Goal: Task Accomplishment & Management: Use online tool/utility

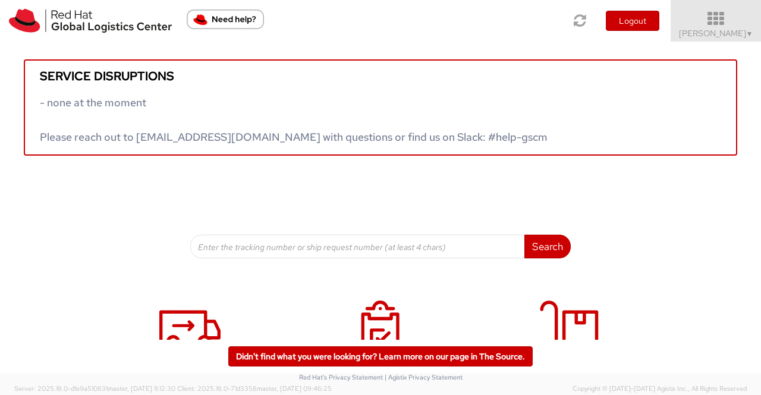
click at [748, 36] on span "▼" at bounding box center [749, 34] width 7 height 10
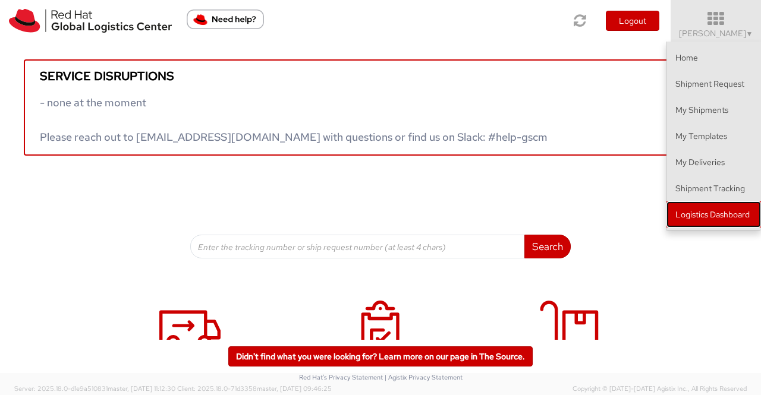
click at [711, 216] on link "Logistics Dashboard" at bounding box center [713, 214] width 94 height 26
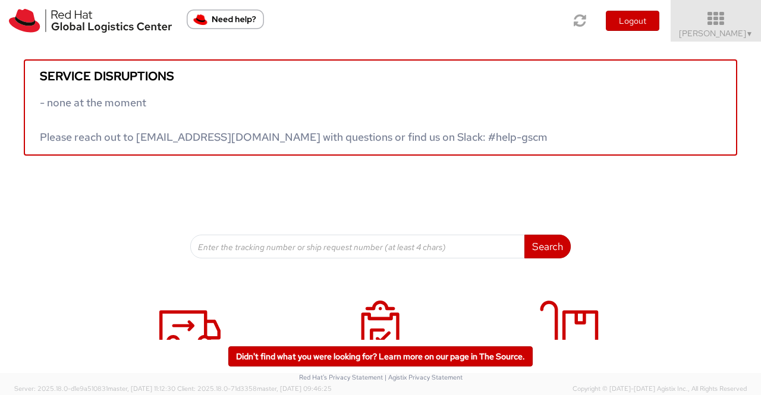
click at [746, 34] on span "▼" at bounding box center [749, 34] width 7 height 10
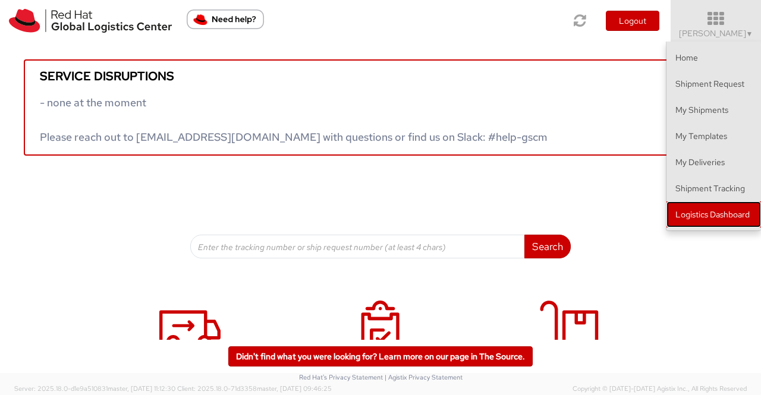
click at [736, 216] on link "Logistics Dashboard" at bounding box center [713, 214] width 94 height 26
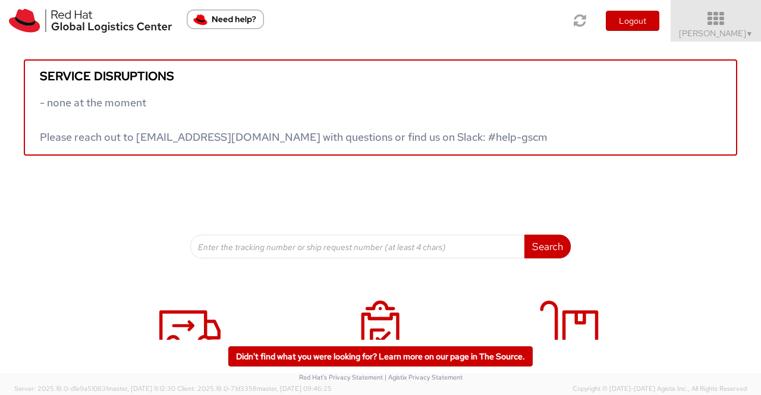
click at [742, 31] on span "Sumitra Hansdah ▼" at bounding box center [716, 33] width 74 height 11
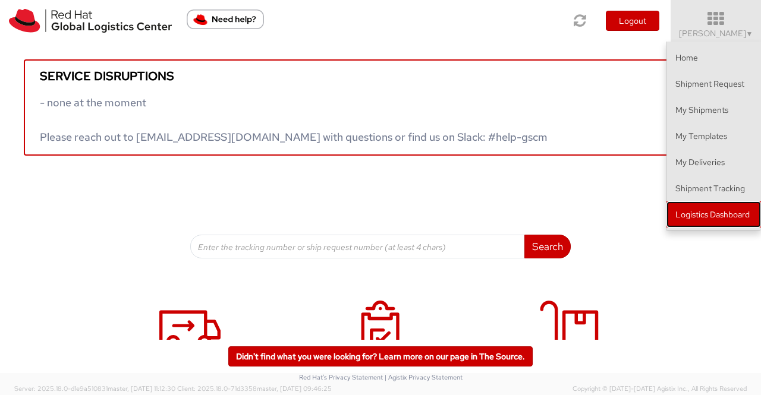
click at [729, 213] on link "Logistics Dashboard" at bounding box center [713, 214] width 94 height 26
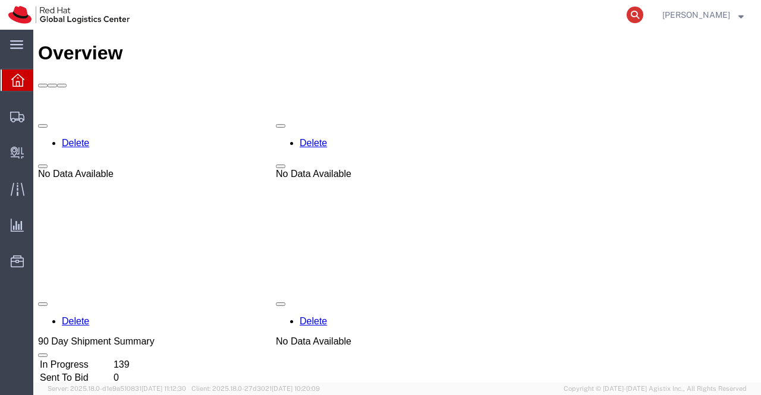
click at [635, 18] on icon at bounding box center [634, 15] width 17 height 17
paste input "53596796525"
type input "53596796525"
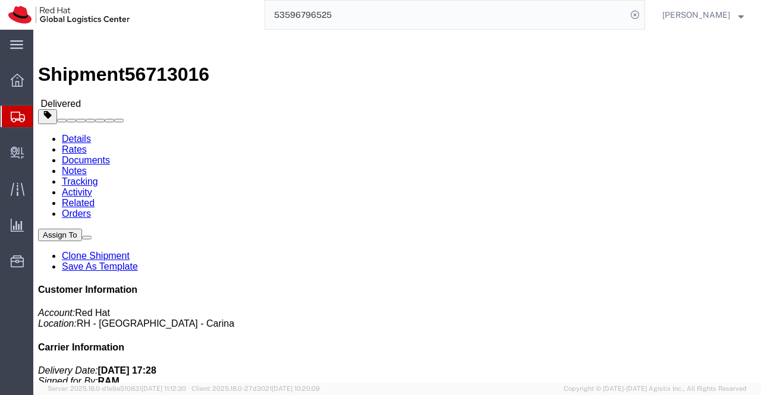
click div "Leg 1 - Small Parcel"
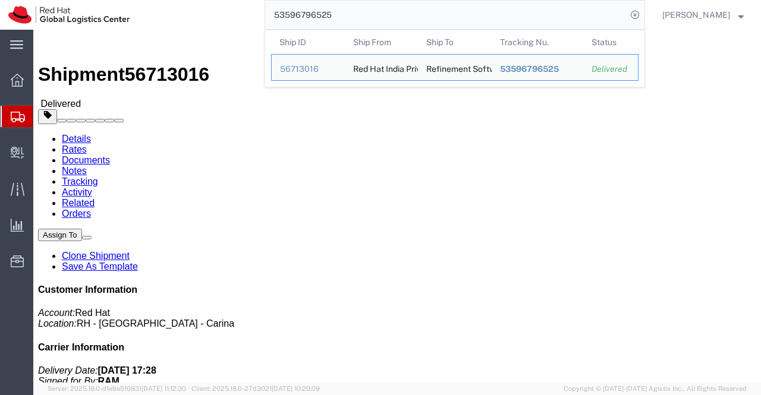
drag, startPoint x: 339, startPoint y: 10, endPoint x: 250, endPoint y: 15, distance: 89.3
click at [250, 15] on div "53596796525 Ship ID Ship From Ship To Tracking Nu. Status Ship ID 56713016 Ship…" at bounding box center [391, 15] width 507 height 30
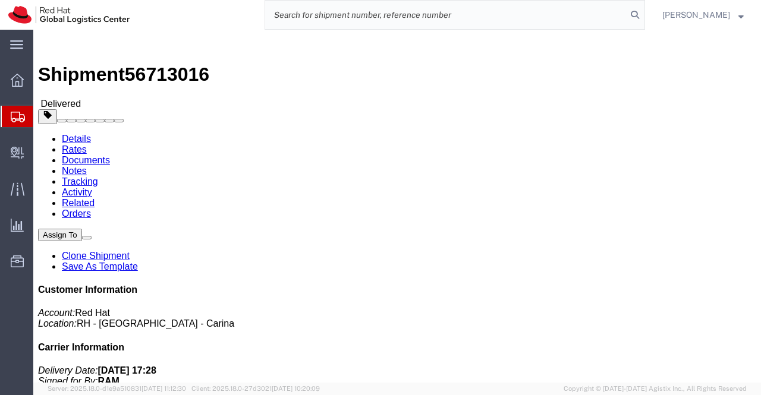
paste input "53596819323"
type input "53596819323"
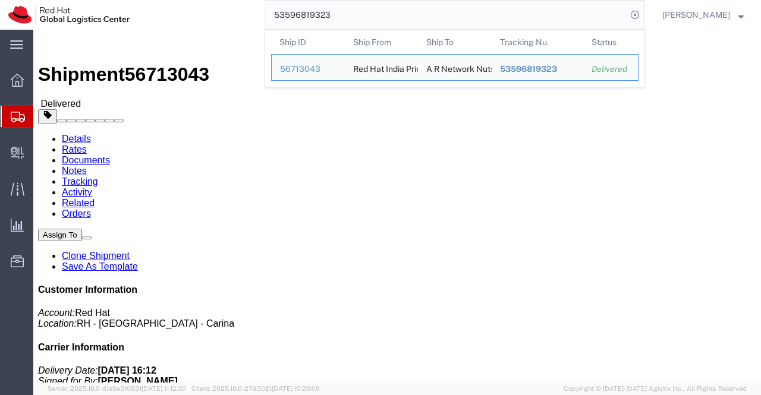
drag, startPoint x: 357, startPoint y: 17, endPoint x: 269, endPoint y: 15, distance: 88.0
click at [269, 15] on input "53596819323" at bounding box center [445, 15] width 361 height 29
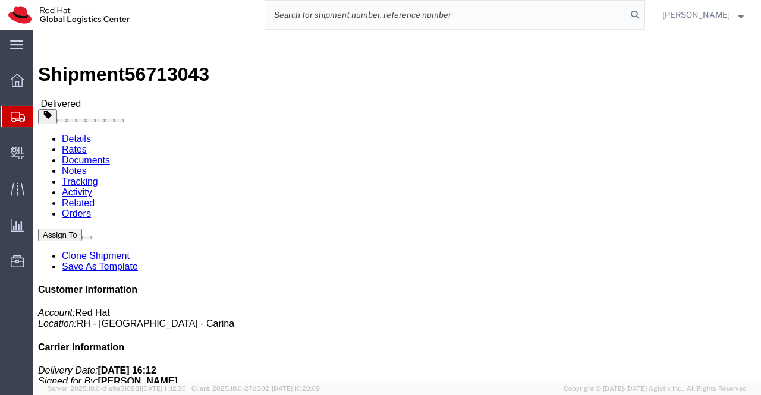
paste input "53596822786"
type input "53596822786"
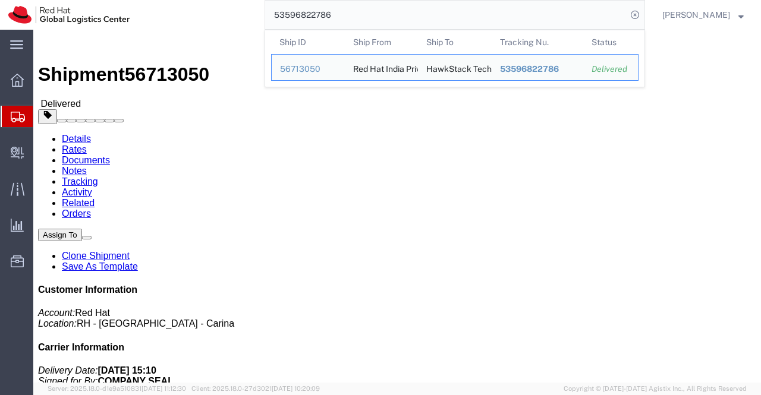
drag, startPoint x: 334, startPoint y: 15, endPoint x: 273, endPoint y: 12, distance: 61.3
click at [273, 12] on input "53596822786" at bounding box center [445, 15] width 361 height 29
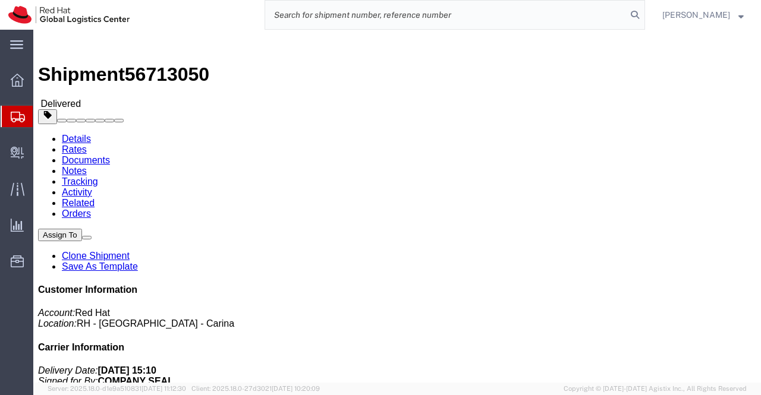
paste input "53596829403"
type input "53596829403"
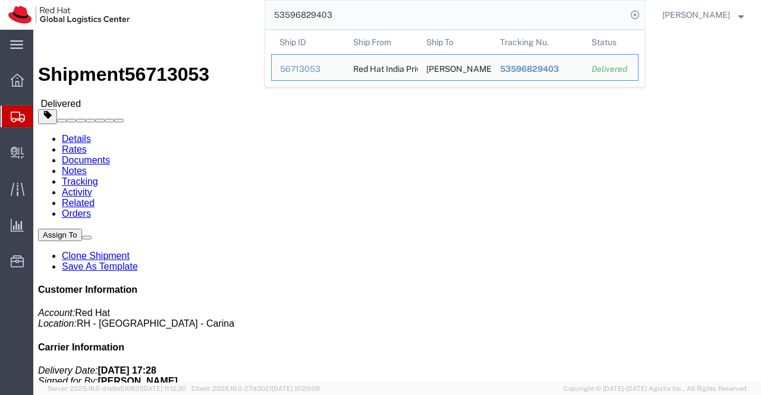
drag, startPoint x: 346, startPoint y: 14, endPoint x: 268, endPoint y: 11, distance: 78.5
click at [268, 11] on input "53596829403" at bounding box center [445, 15] width 361 height 29
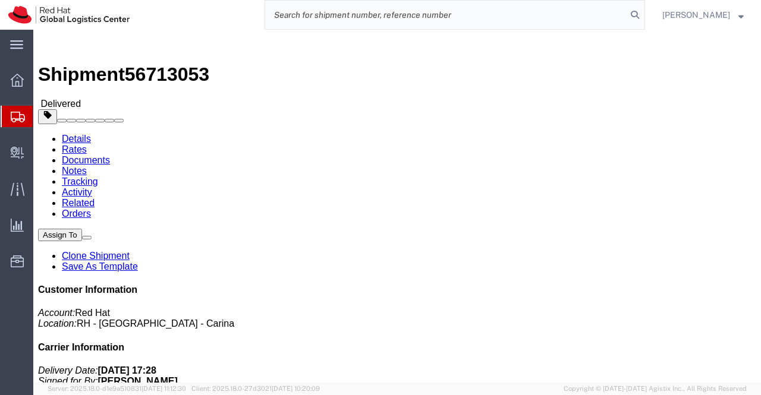
paste input "53596835040"
type input "53596835040"
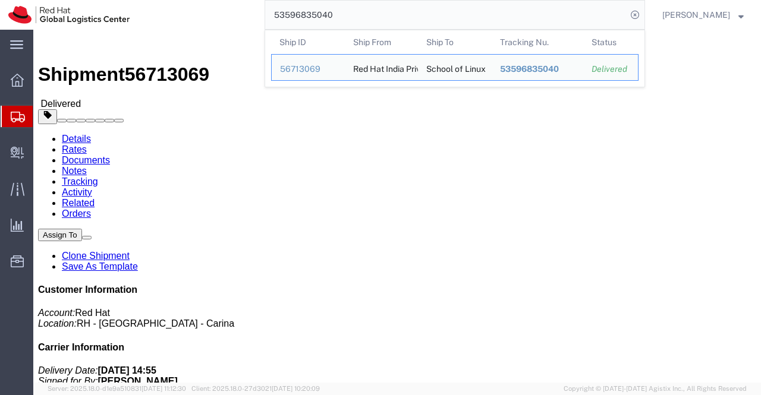
drag, startPoint x: 359, startPoint y: 12, endPoint x: 249, endPoint y: 23, distance: 110.5
click at [249, 23] on div "53596835040 Ship ID Ship From Ship To Tracking Nu. Status Ship ID 56713069 Ship…" at bounding box center [391, 15] width 507 height 30
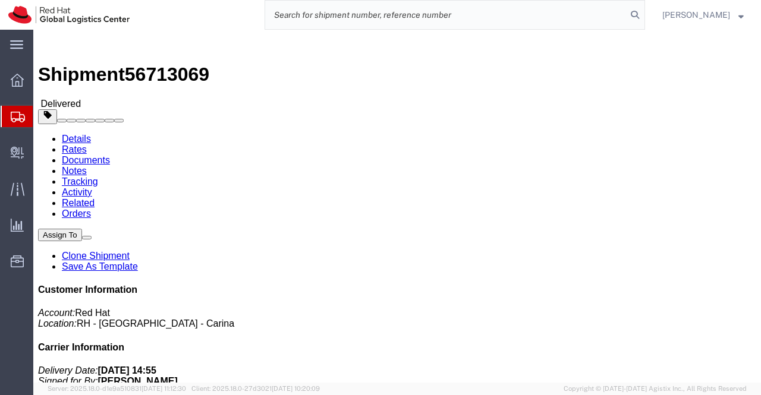
paste input "53596837825"
type input "53596837825"
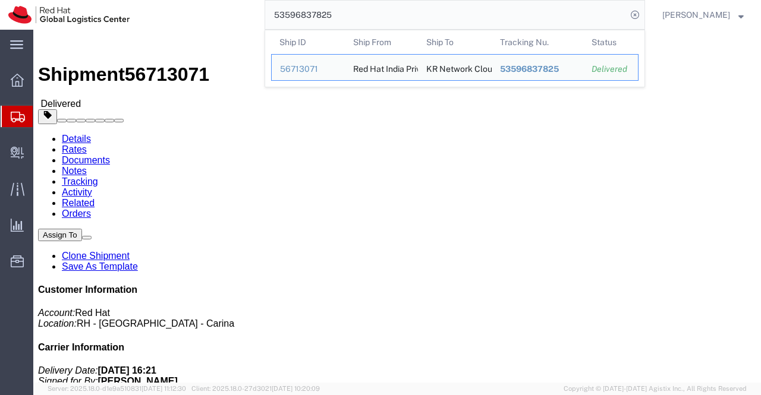
drag, startPoint x: 351, startPoint y: 15, endPoint x: 272, endPoint y: 25, distance: 79.1
click at [272, 25] on input "53596837825" at bounding box center [445, 15] width 361 height 29
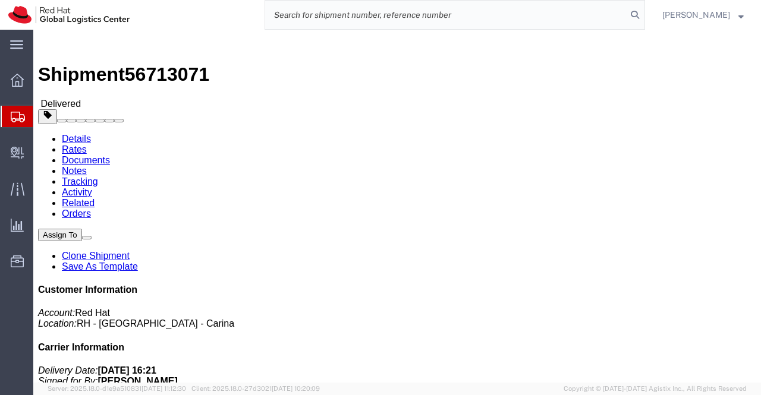
paste input "53596846354"
type input "53596846354"
click div "Leg 1 - Small Parcel"
drag, startPoint x: 344, startPoint y: 20, endPoint x: 264, endPoint y: 14, distance: 80.5
click at [264, 14] on div "53596846354" at bounding box center [391, 15] width 507 height 30
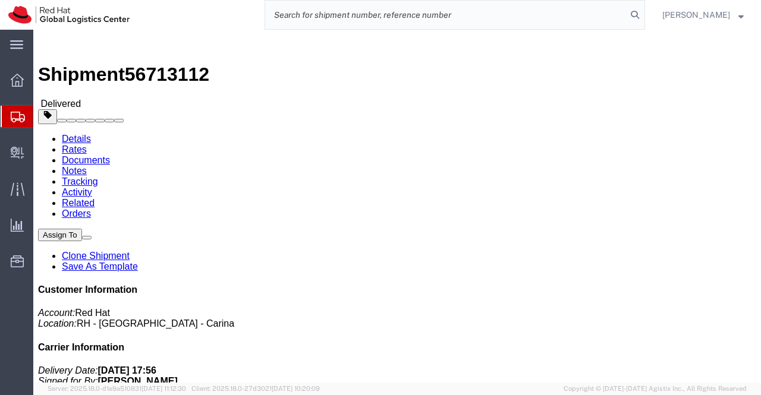
paste input "53596854894"
type input "53596854894"
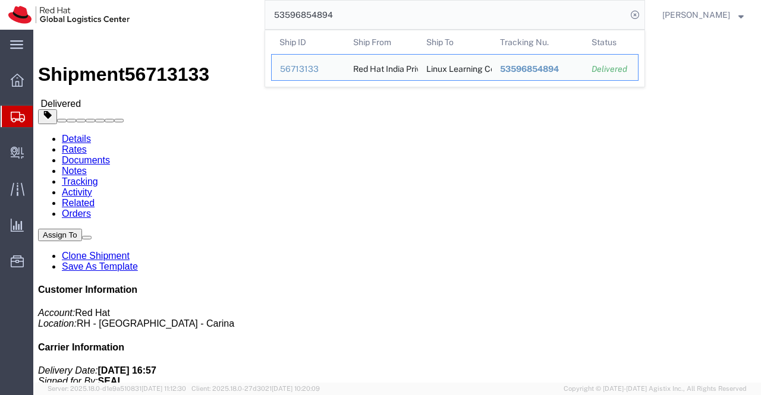
drag, startPoint x: 348, startPoint y: 16, endPoint x: 269, endPoint y: 12, distance: 79.1
click at [269, 12] on input "53596854894" at bounding box center [445, 15] width 361 height 29
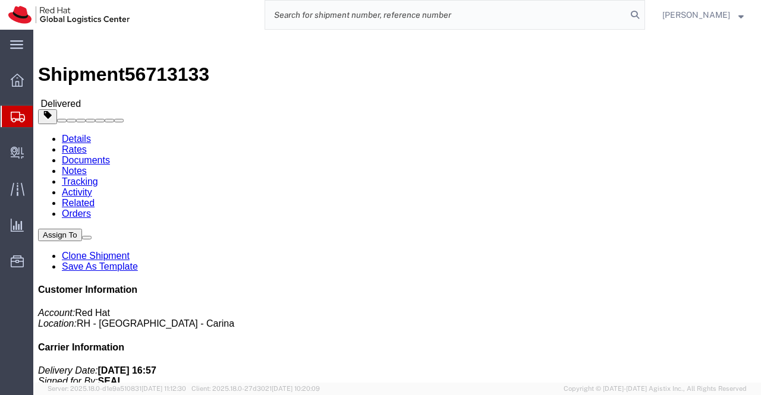
paste input "53596869222"
type input "53596869222"
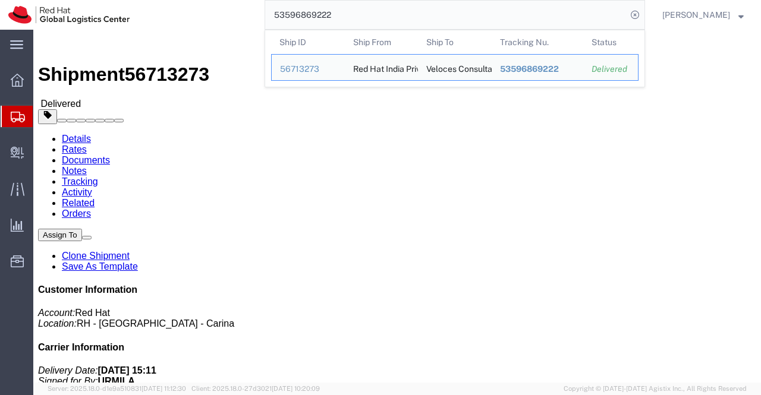
drag, startPoint x: 347, startPoint y: 22, endPoint x: 270, endPoint y: 13, distance: 77.8
click at [270, 13] on input "53596869222" at bounding box center [445, 15] width 361 height 29
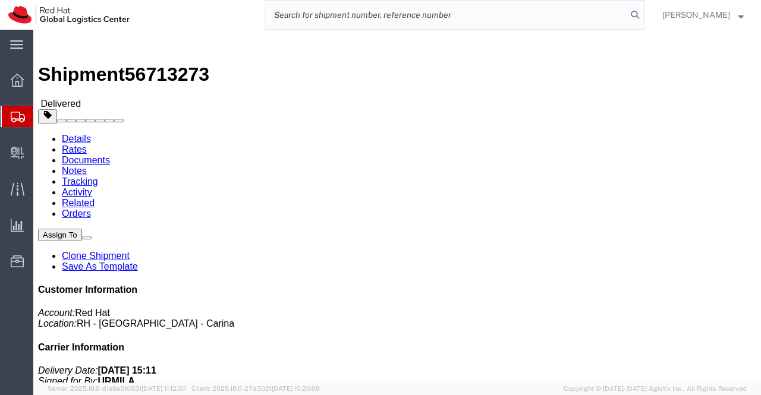
paste input "53596873013"
type input "53596873013"
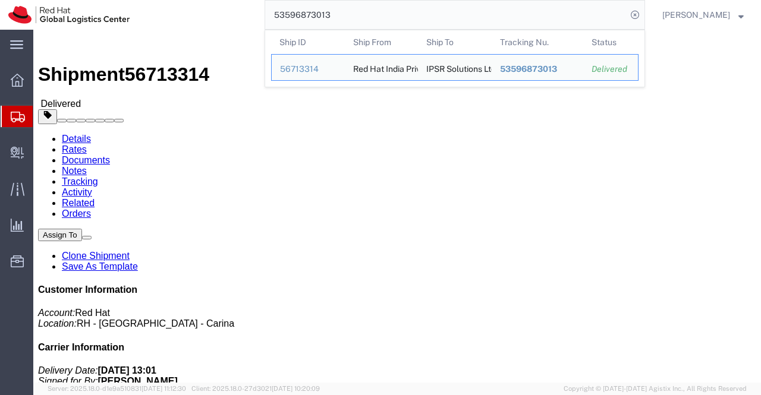
drag, startPoint x: 363, startPoint y: 11, endPoint x: 251, endPoint y: 10, distance: 111.7
click at [251, 10] on div "53596873013 Ship ID Ship From Ship To Tracking Nu. Status Ship ID 56713314 Ship…" at bounding box center [391, 15] width 507 height 30
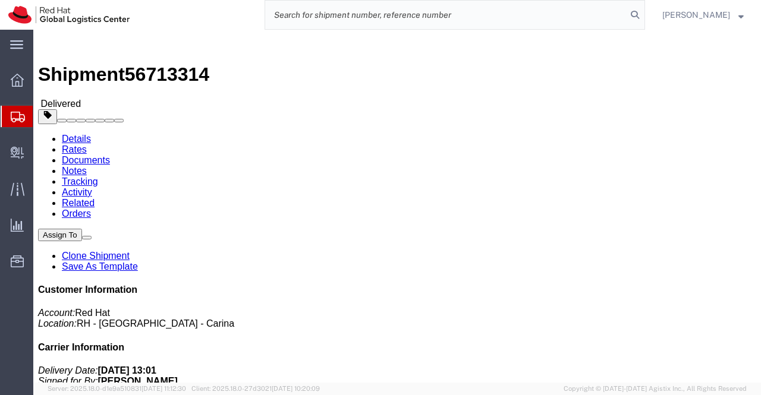
paste input "53596883701"
type input "53596883701"
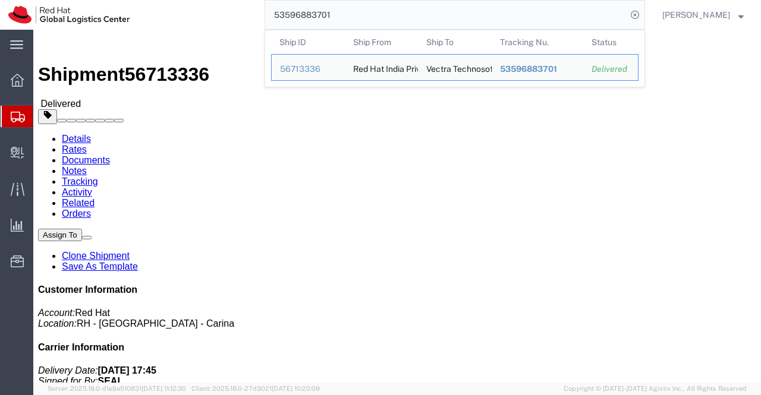
drag, startPoint x: 352, startPoint y: 18, endPoint x: 260, endPoint y: 14, distance: 92.2
click at [260, 14] on div "53596883701 Ship ID Ship From Ship To Tracking Nu. Status Ship ID 56713336 Ship…" at bounding box center [391, 15] width 507 height 30
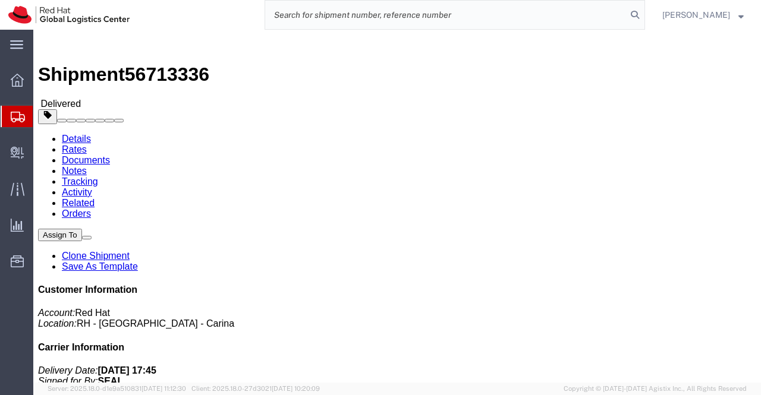
paste input "53596889393"
type input "53596889393"
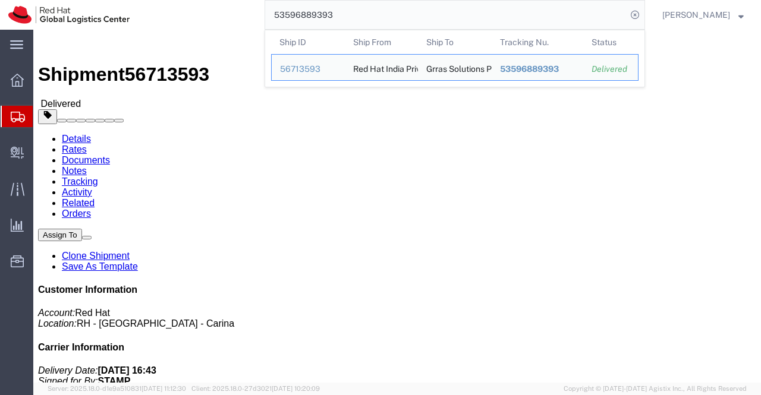
drag, startPoint x: 349, startPoint y: 15, endPoint x: 267, endPoint y: 17, distance: 81.5
click at [267, 17] on input "53596889393" at bounding box center [445, 15] width 361 height 29
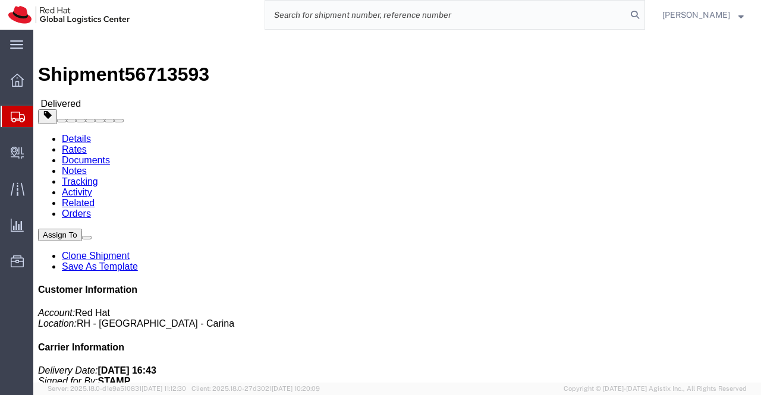
paste input "392189008096"
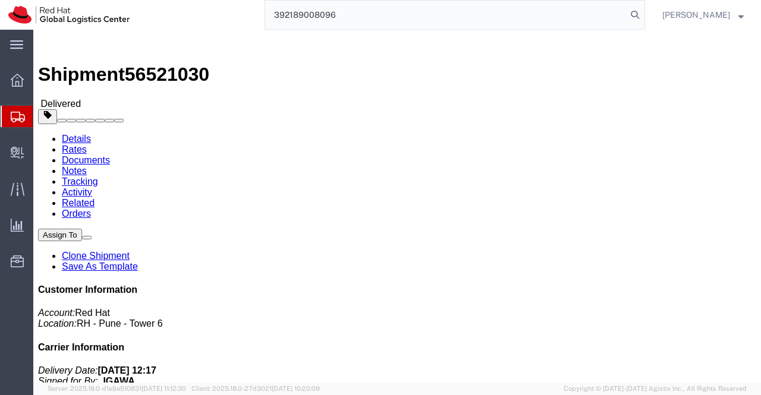
type input "392189008096"
drag, startPoint x: 213, startPoint y: 125, endPoint x: 149, endPoint y: 125, distance: 64.2
click div "Ship To Masayuki Igawa (Masayuki Igawa) 2 18 2 1106, Kitasuna Koto-ku, 136-0073…"
copy address "Masayuki Igawa"
click div "Ship From Red Hat India Private Limited (Pallav Sen Gupta) BENGLURU Bagmane Con…"
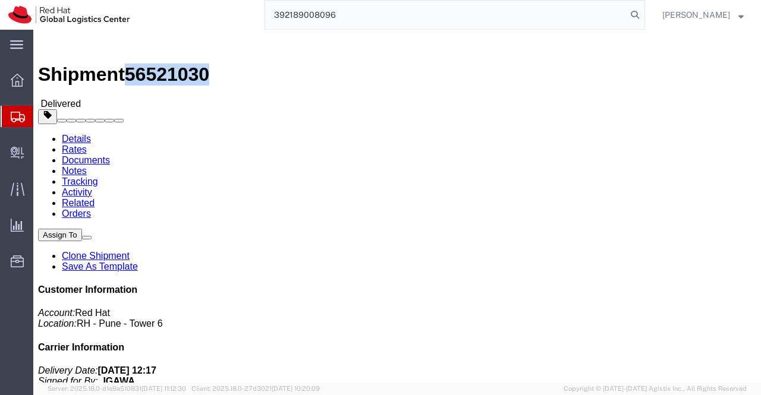
drag, startPoint x: 100, startPoint y: 11, endPoint x: 165, endPoint y: 17, distance: 65.1
click div "Shipment 56521030 Delivered"
copy span "56521030"
drag, startPoint x: 347, startPoint y: 15, endPoint x: 260, endPoint y: 20, distance: 86.9
click at [260, 20] on div "392189008096" at bounding box center [391, 15] width 507 height 30
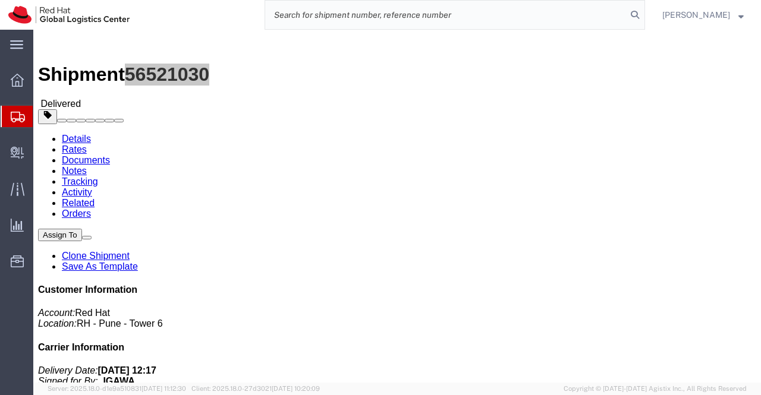
paste input "392189049410"
type input "392189049410"
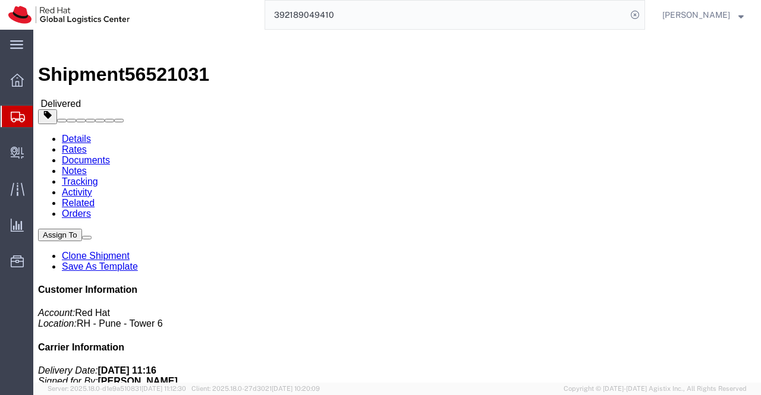
click h4 "Routing & Vehicle Information"
drag, startPoint x: 160, startPoint y: 14, endPoint x: 102, endPoint y: 15, distance: 58.3
click span "56521031"
copy span "56521031"
click h4 "Routing & Vehicle Information"
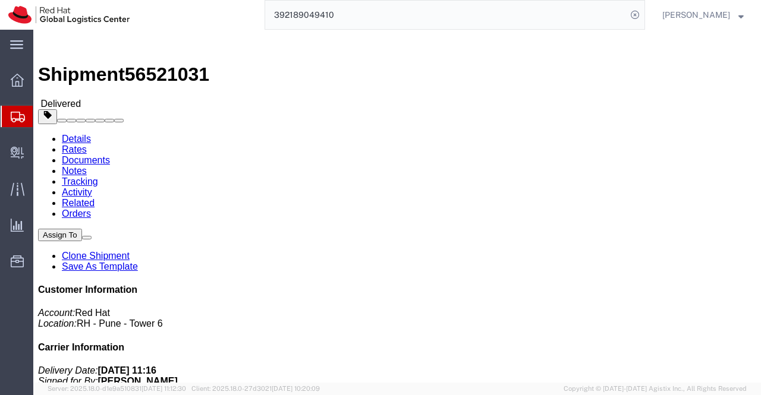
drag, startPoint x: 192, startPoint y: 124, endPoint x: 150, endPoint y: 122, distance: 42.2
click div "Ship To Toshiki Iida (Toshiki Iida) Nakaze 3 20 19 1406 Kawasaki ku Kawasaki sh…"
drag, startPoint x: 194, startPoint y: 125, endPoint x: 147, endPoint y: 124, distance: 47.6
click div "Ship To Toshiki Iida (Toshiki Iida) Nakaze 3 20 19 1406 Kawasaki ku Kawasaki sh…"
copy address "Toshiki Iida"
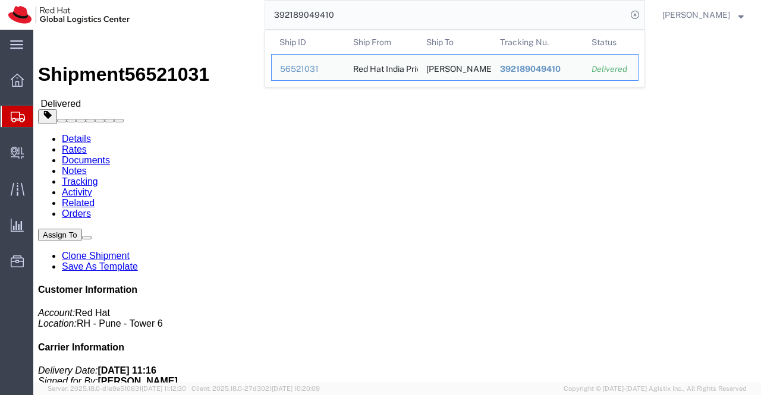
drag, startPoint x: 366, startPoint y: 18, endPoint x: 256, endPoint y: 14, distance: 110.6
click at [256, 14] on div "392189049410 Ship ID Ship From Ship To Tracking Nu. Status Ship ID 56521031 Shi…" at bounding box center [391, 15] width 507 height 30
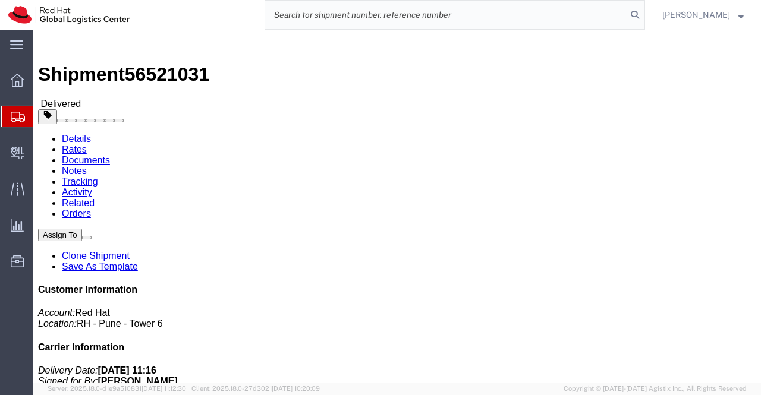
paste input "392189102789"
type input "392189102789"
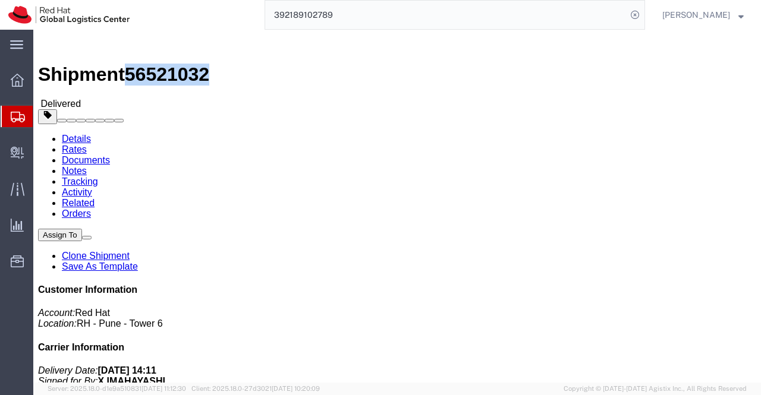
drag, startPoint x: 99, startPoint y: 12, endPoint x: 159, endPoint y: 15, distance: 60.1
click h1 "Shipment 56521032"
copy span "56521032"
drag, startPoint x: 292, startPoint y: 277, endPoint x: 251, endPoint y: 223, distance: 68.2
click h4 "Routing & Vehicle Information"
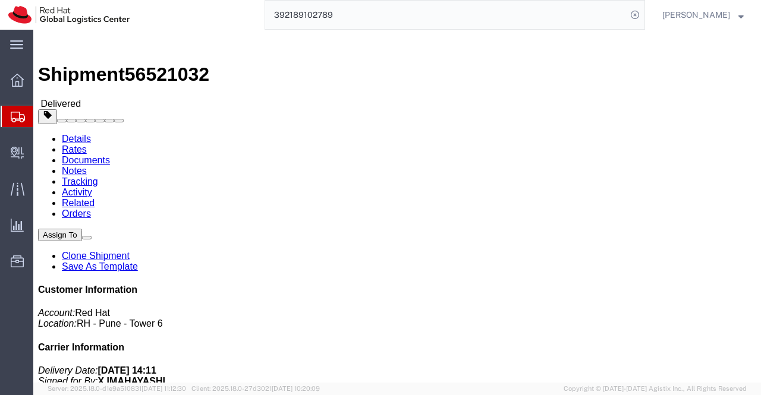
drag, startPoint x: 219, startPoint y: 124, endPoint x: 156, endPoint y: 124, distance: 63.0
click address "Naoyuki Imahashi (Naoyuki Imahashi) 202 Riverside Motosumiyoshi 4-1kizukisumiyo…"
copy address "Naoyuki Imahashi"
drag, startPoint x: 363, startPoint y: 287, endPoint x: 263, endPoint y: 280, distance: 100.7
click div "Leg 1 - Small Parcel"
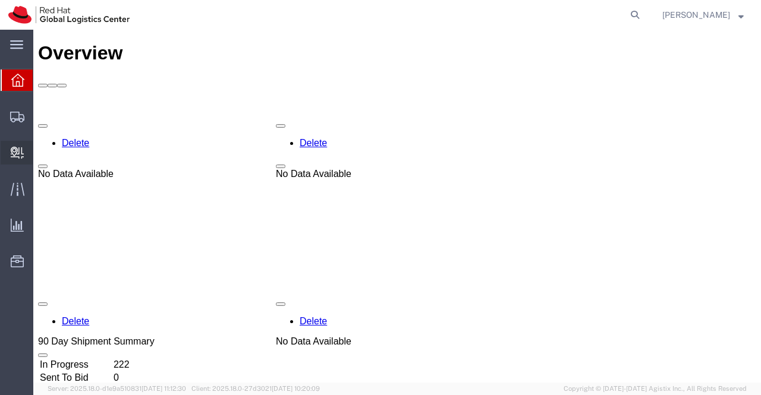
click at [0, 0] on span "Create Delivery" at bounding box center [0, 0] width 0 height 0
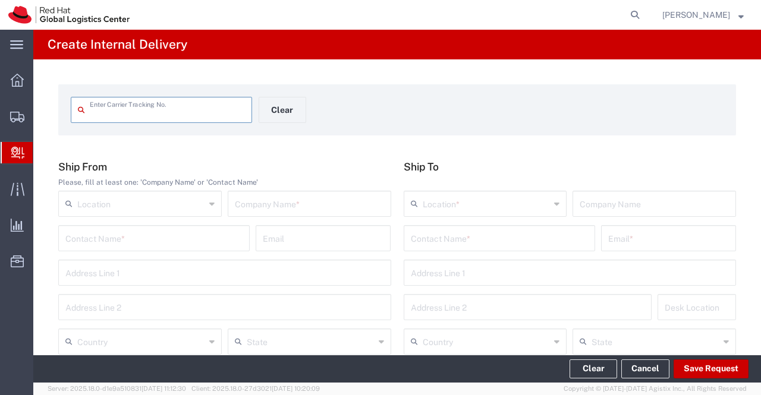
paste input "53597678772"
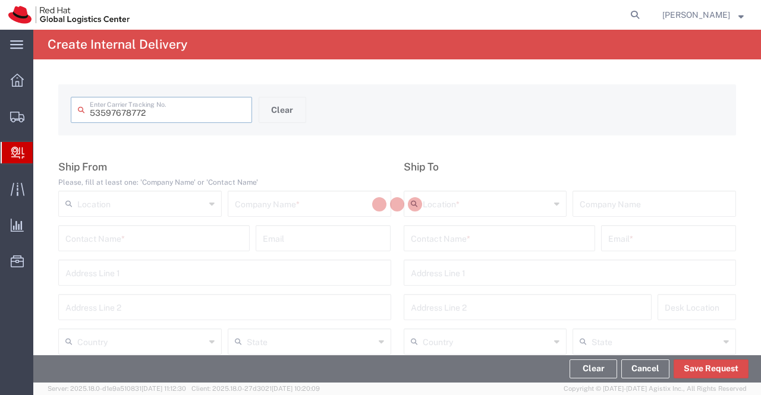
type input "53597678772"
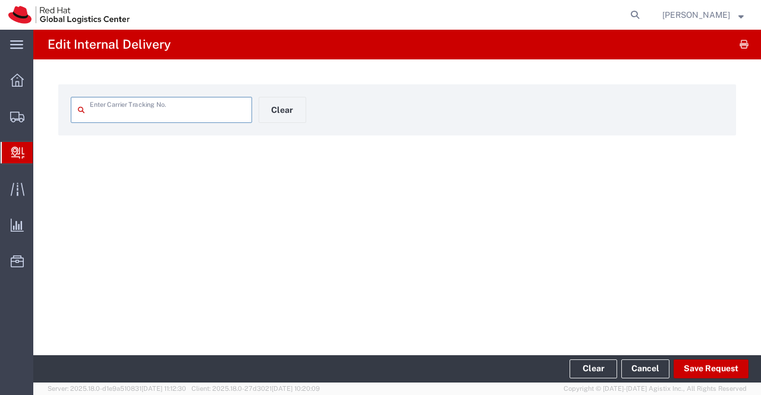
type input "53597678772"
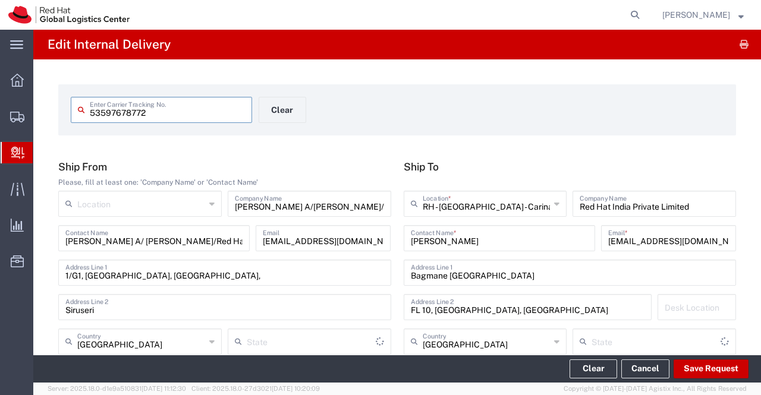
type input "Your Packaging"
type input "Tamil Nādu"
type input "Ground"
type input "[GEOGRAPHIC_DATA]"
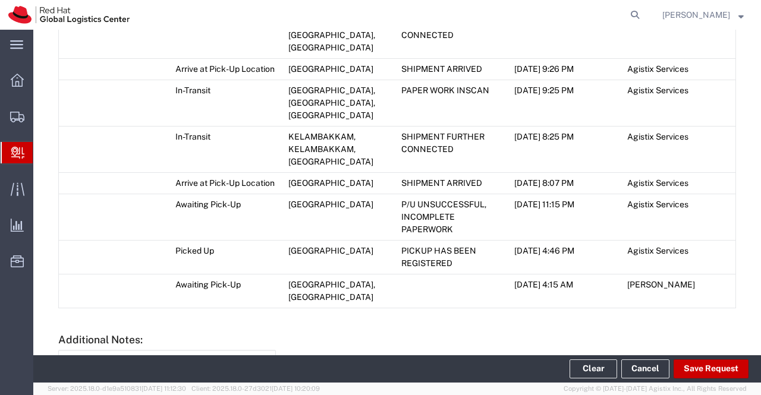
scroll to position [953, 0]
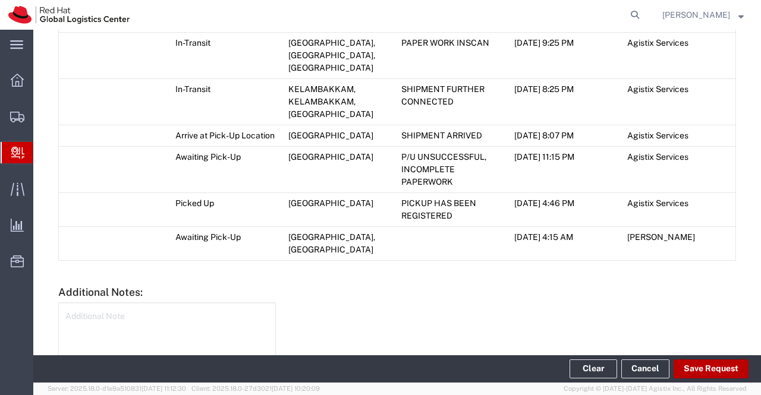
click at [722, 368] on button "Save Request" at bounding box center [710, 369] width 75 height 19
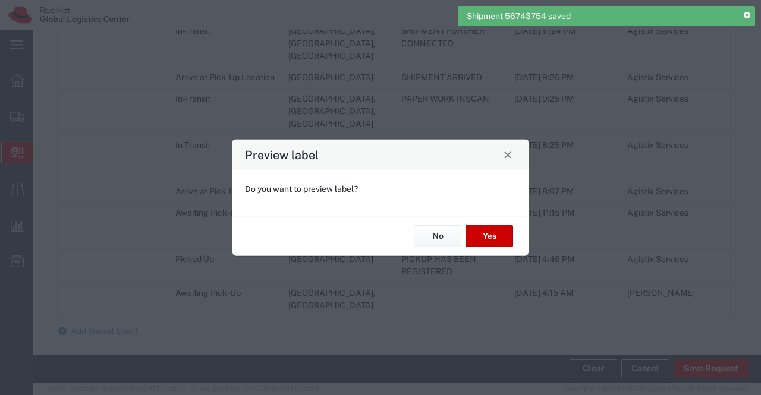
scroll to position [975, 0]
type input "Your Packaging"
type input "Ground"
click at [433, 234] on button "No" at bounding box center [438, 236] width 48 height 22
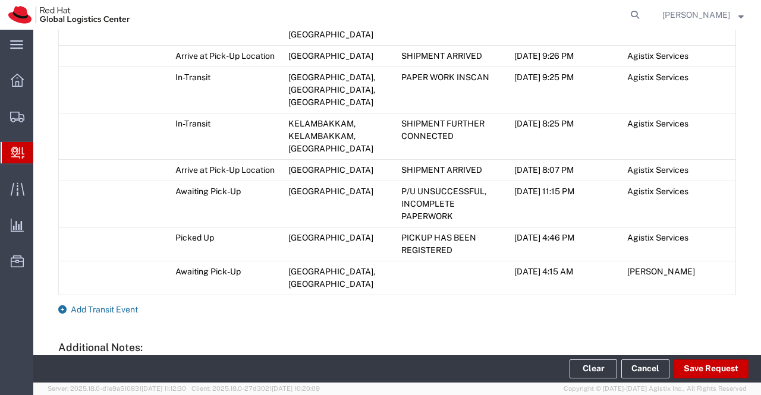
click at [62, 305] on icon at bounding box center [62, 309] width 8 height 8
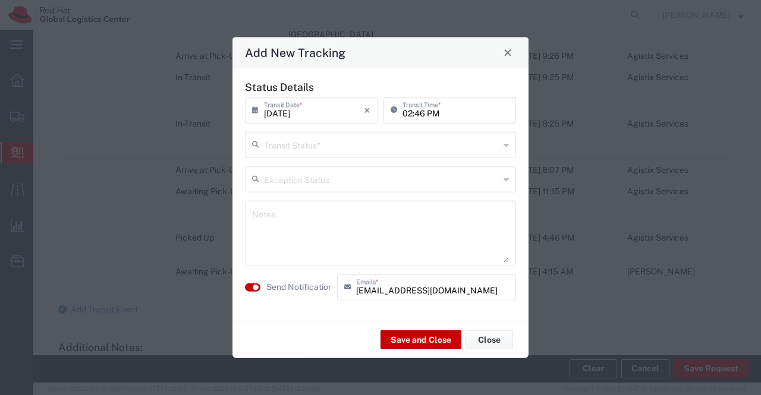
click at [502, 149] on div "Transit Status *" at bounding box center [380, 144] width 271 height 26
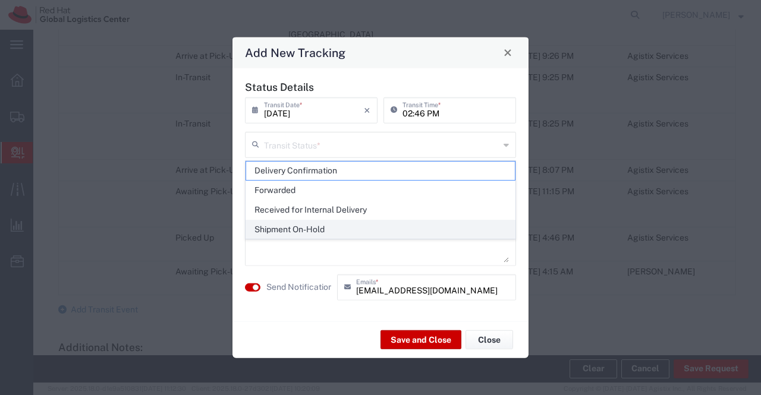
click at [475, 229] on span "Shipment On-Hold" at bounding box center [380, 229] width 269 height 18
type input "Shipment On-Hold"
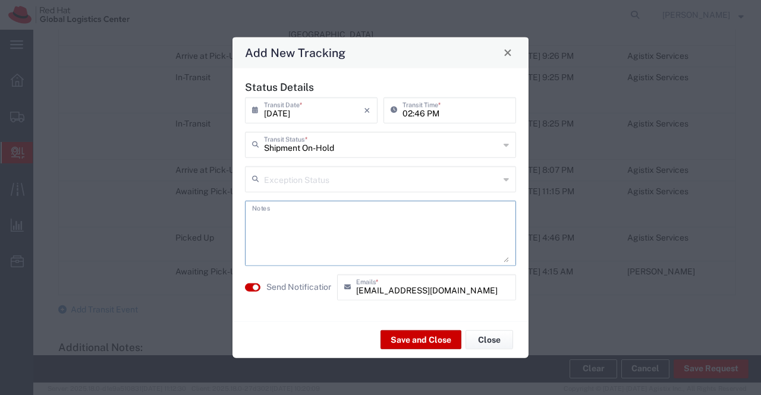
click at [472, 229] on textarea at bounding box center [380, 233] width 257 height 58
type textarea "package received on [DATE]."
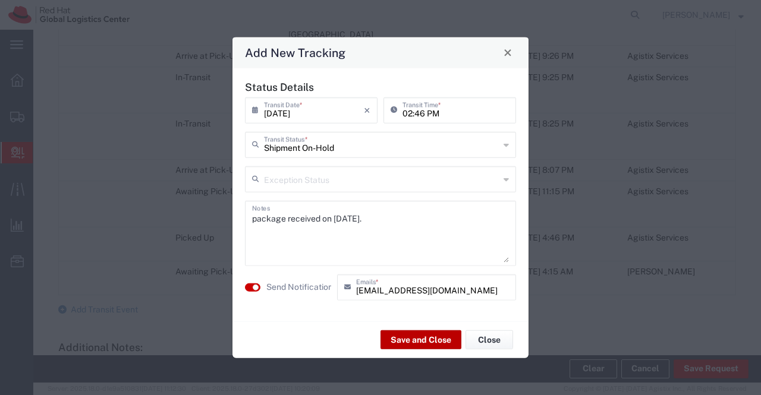
click at [408, 341] on button "Save and Close" at bounding box center [420, 339] width 81 height 19
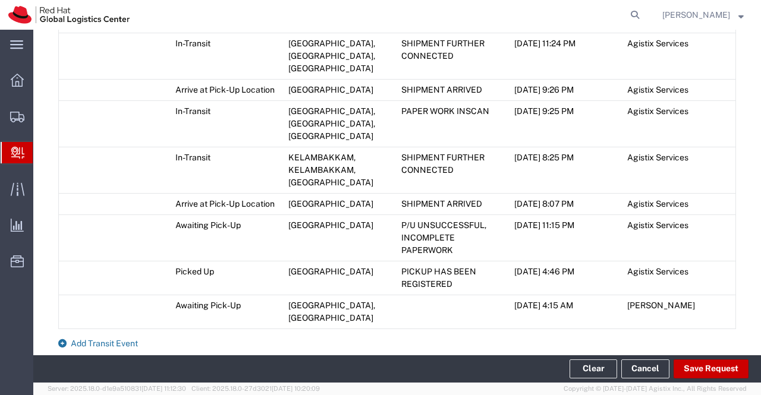
click at [64, 339] on icon at bounding box center [62, 343] width 8 height 8
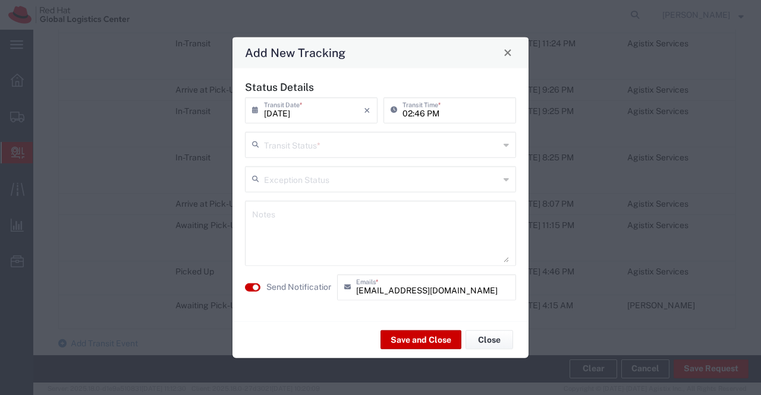
click at [506, 144] on icon at bounding box center [505, 144] width 5 height 19
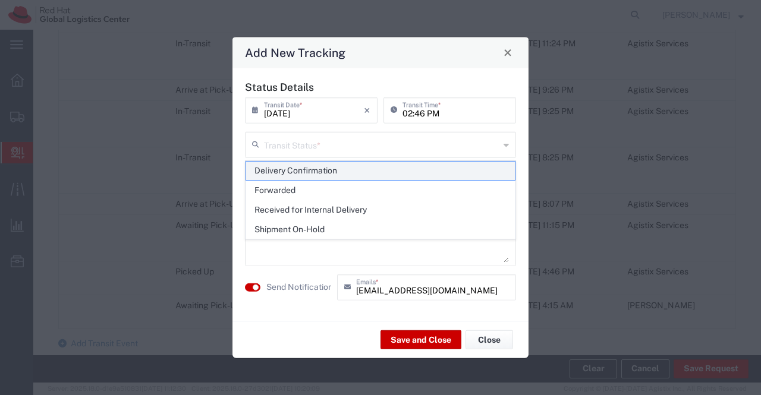
click at [497, 166] on span "Delivery Confirmation" at bounding box center [380, 171] width 269 height 18
type input "Delivery Confirmation"
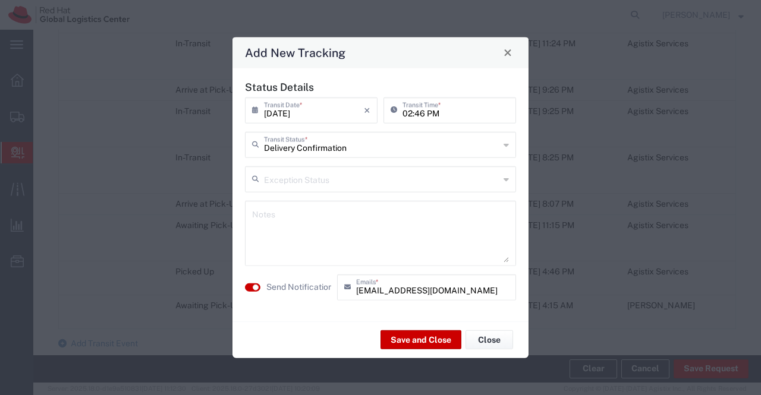
click at [399, 237] on textarea at bounding box center [380, 233] width 257 height 58
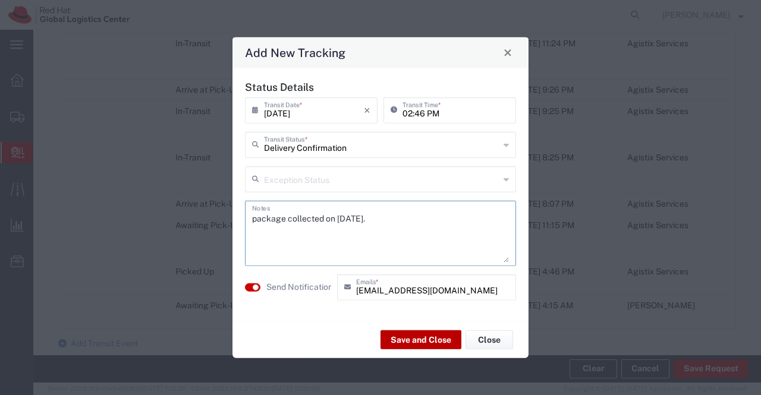
type textarea "package collected on [DATE]."
click at [398, 339] on button "Save and Close" at bounding box center [420, 339] width 81 height 19
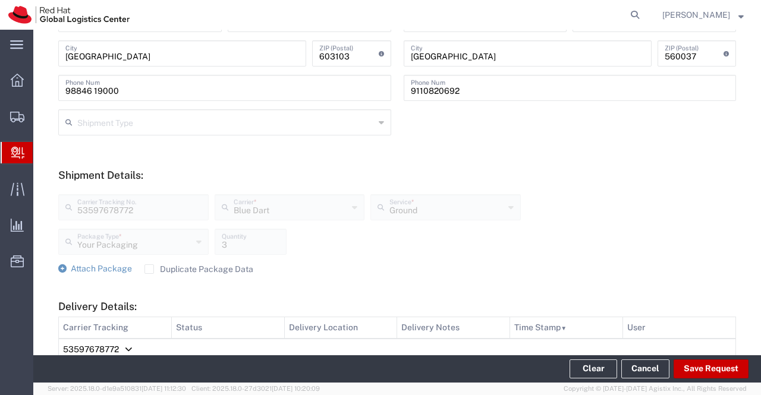
scroll to position [321, 0]
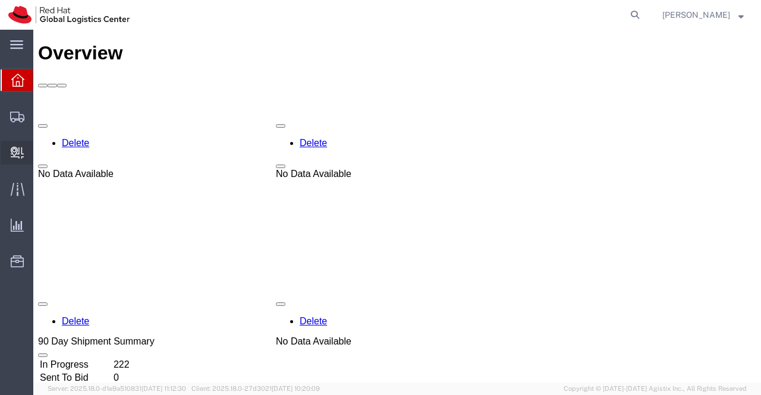
click at [0, 0] on span "Create Delivery" at bounding box center [0, 0] width 0 height 0
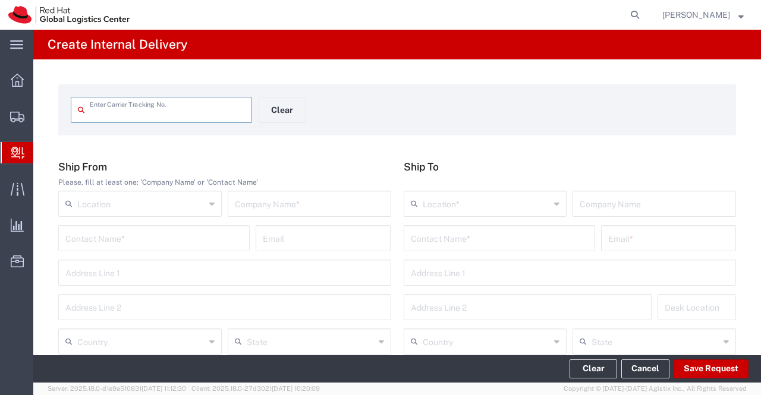
paste input "53597684836"
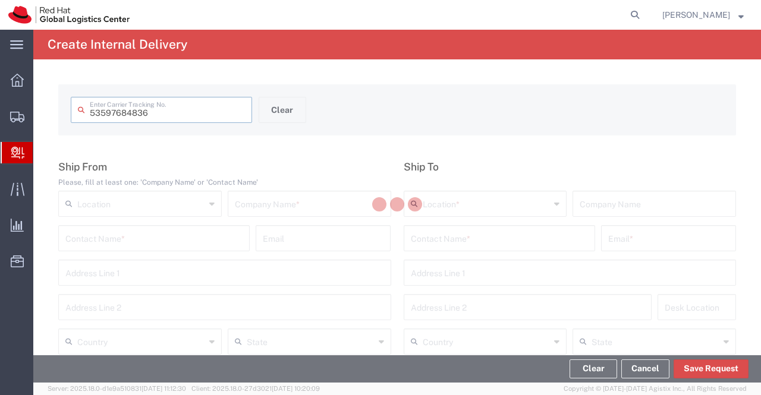
type input "53597684836"
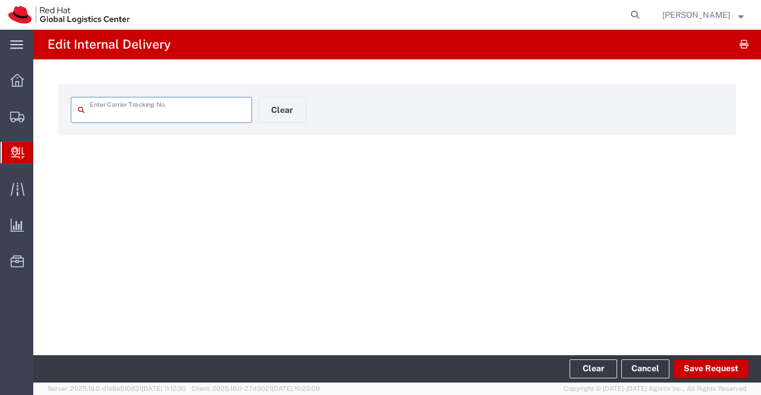
type input "53597684836"
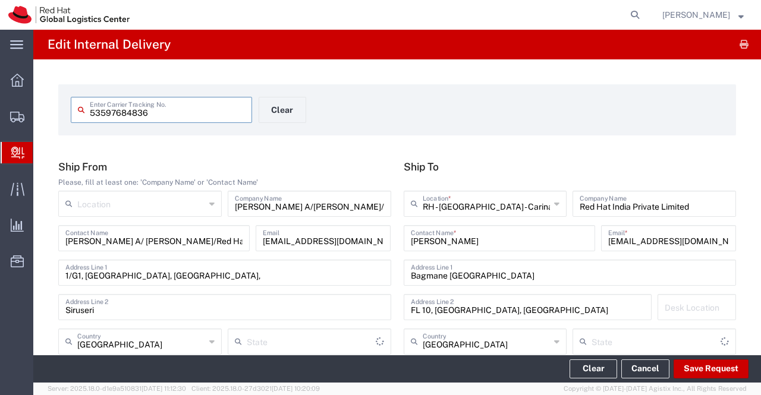
type input "Your Packaging"
type input "Ground"
type input "Tamil Nādu"
type input "[GEOGRAPHIC_DATA]"
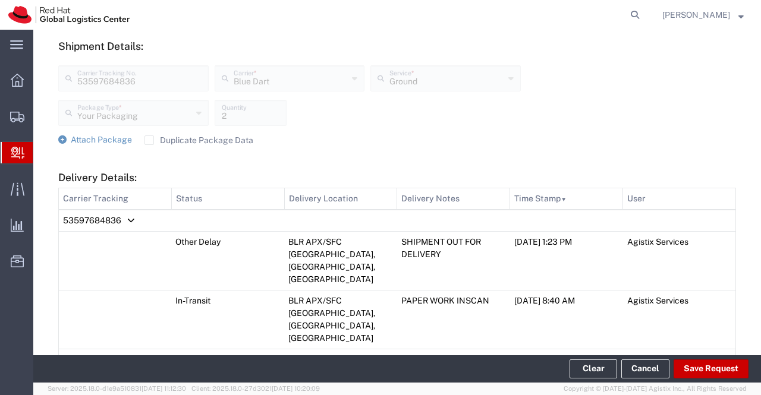
scroll to position [594, 0]
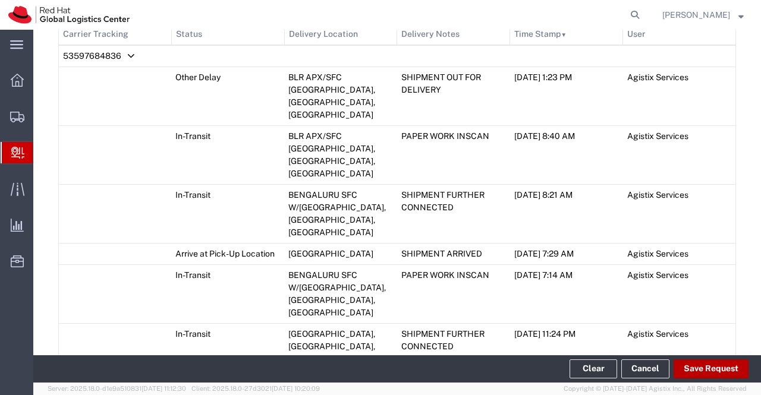
click at [708, 370] on button "Save Request" at bounding box center [710, 369] width 75 height 19
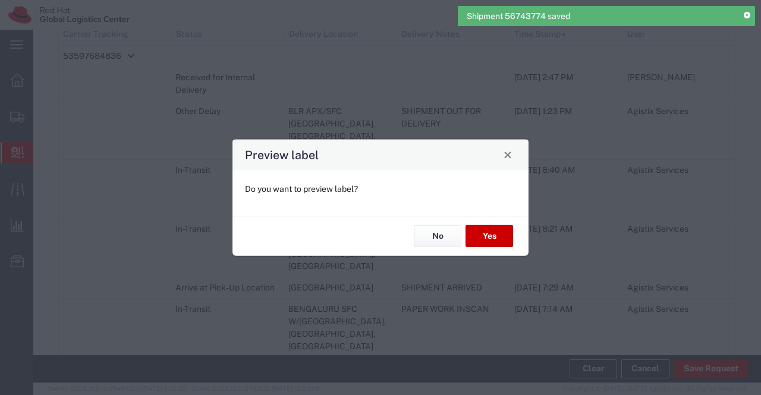
type input "Your Packaging"
type input "Ground"
click at [437, 238] on button "No" at bounding box center [438, 236] width 48 height 22
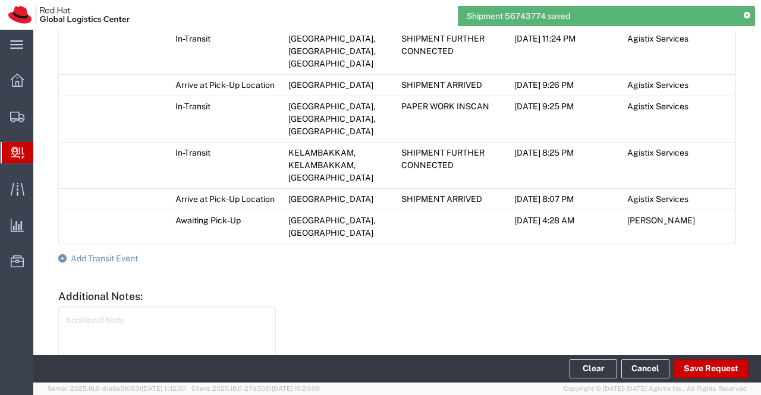
scroll to position [950, 0]
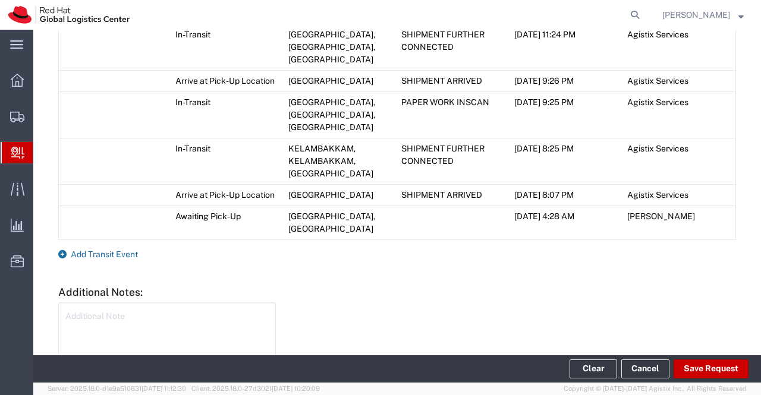
click at [64, 250] on icon at bounding box center [62, 254] width 8 height 8
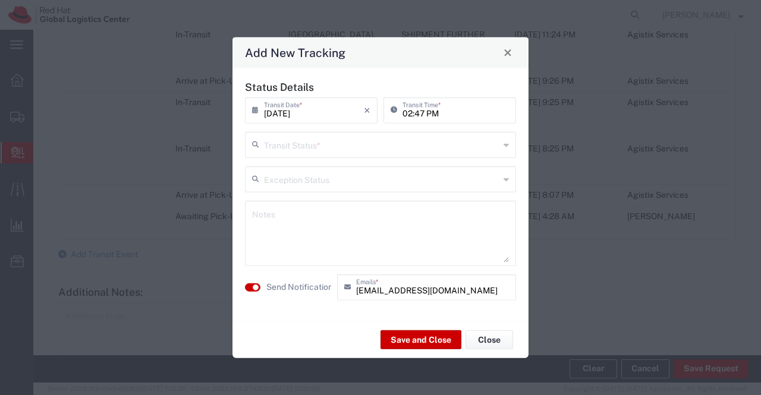
click at [505, 145] on icon at bounding box center [505, 144] width 5 height 19
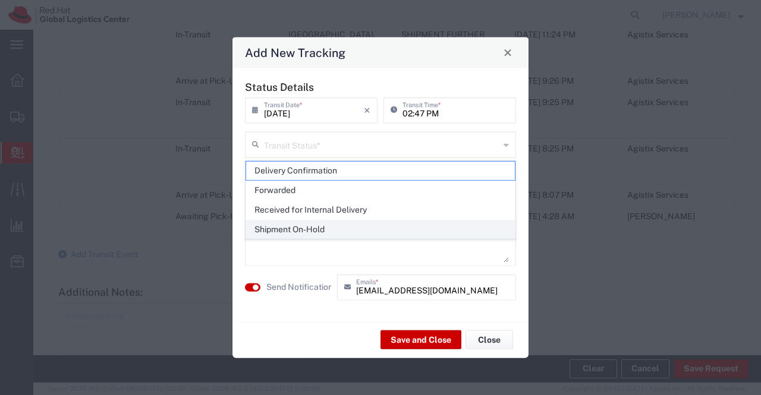
click at [467, 229] on span "Shipment On-Hold" at bounding box center [380, 229] width 269 height 18
type input "Shipment On-Hold"
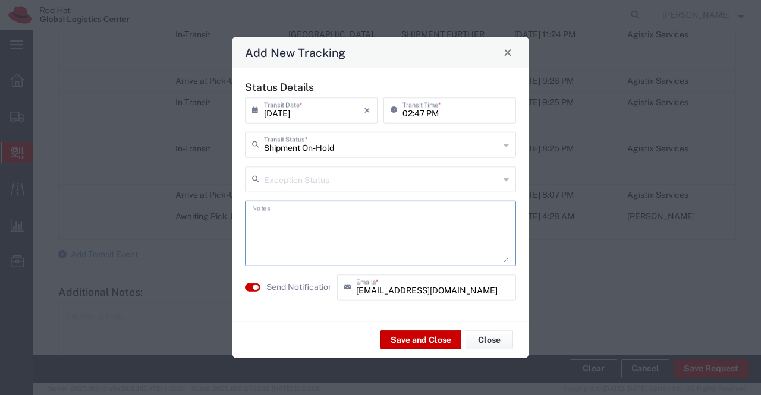
click at [467, 229] on textarea at bounding box center [380, 233] width 257 height 58
drag, startPoint x: 467, startPoint y: 229, endPoint x: 242, endPoint y: 234, distance: 224.7
click at [242, 234] on div "Status Details 09/11/2025 × Transit Date * Cancel Apply 02:47 PM Transit Time *…" at bounding box center [380, 194] width 283 height 228
type textarea "package received on [DATE]."
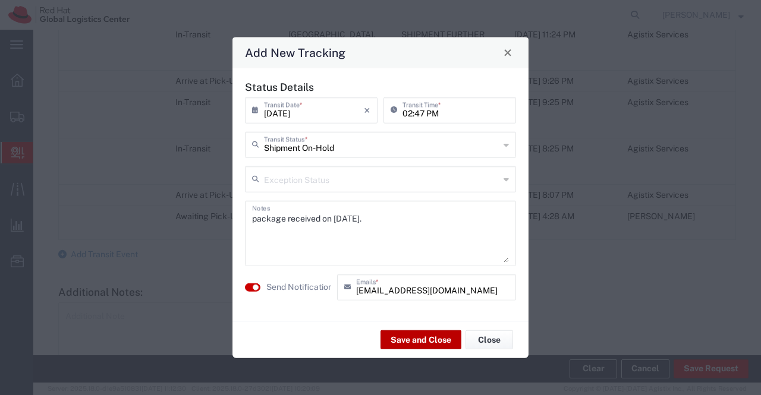
click at [414, 342] on button "Save and Close" at bounding box center [420, 339] width 81 height 19
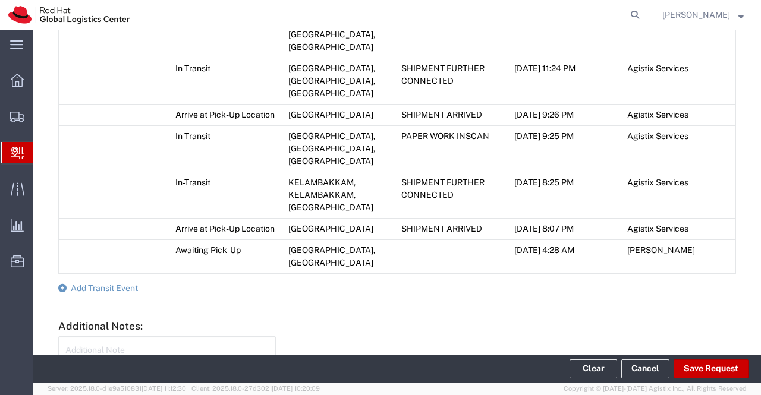
scroll to position [984, 0]
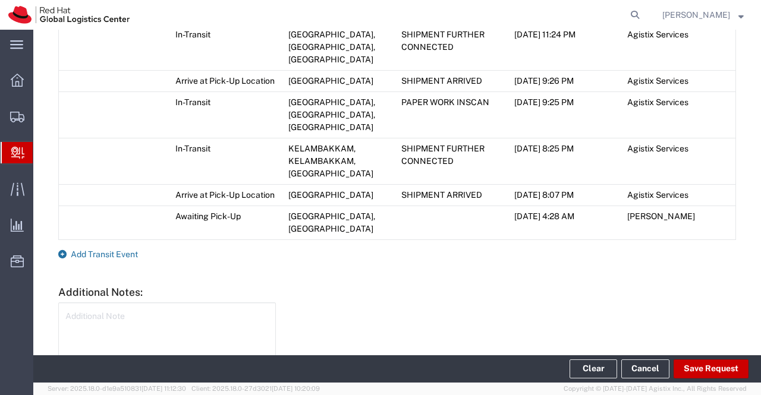
click at [62, 250] on icon at bounding box center [62, 254] width 8 height 8
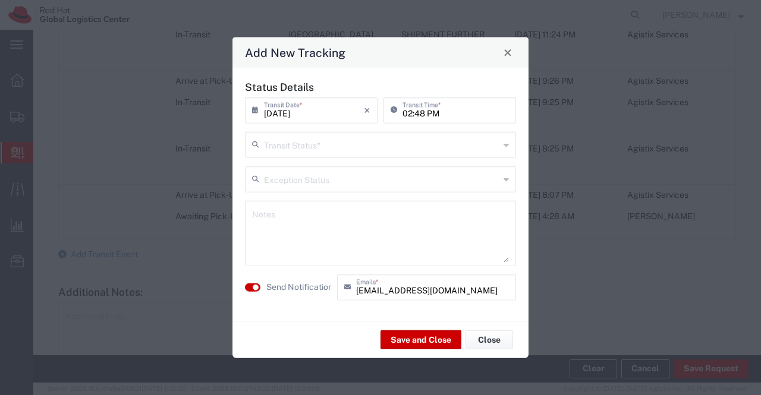
click at [508, 144] on icon at bounding box center [505, 144] width 5 height 19
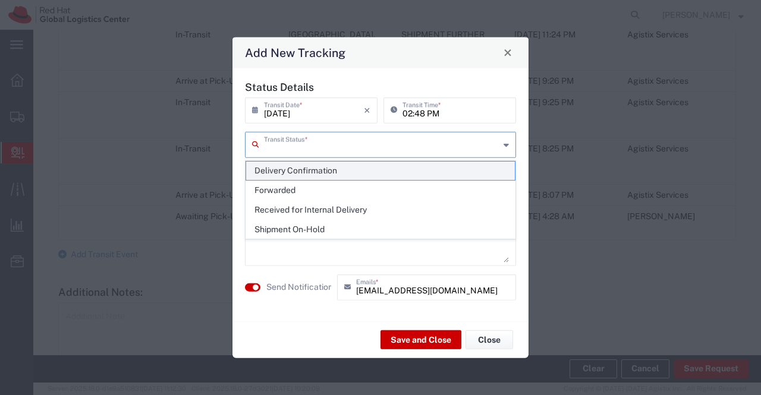
click at [487, 168] on span "Delivery Confirmation" at bounding box center [380, 171] width 269 height 18
type input "Delivery Confirmation"
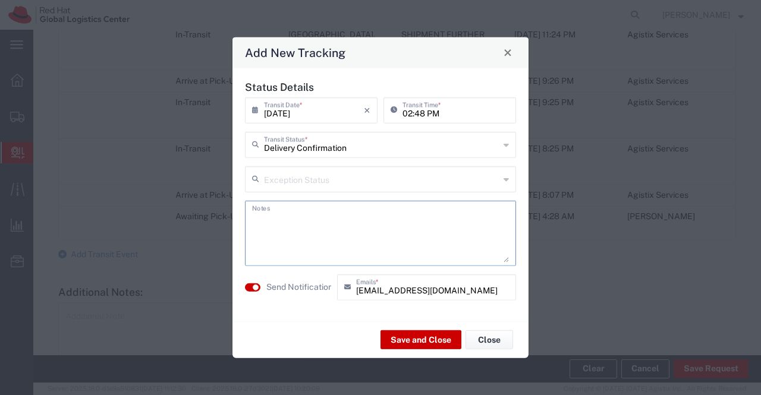
click at [418, 222] on textarea at bounding box center [380, 233] width 257 height 58
paste textarea "package received on [DATE]."
click at [319, 219] on textarea "package received on [DATE]." at bounding box center [380, 233] width 257 height 58
type textarea "package collected on [DATE]."
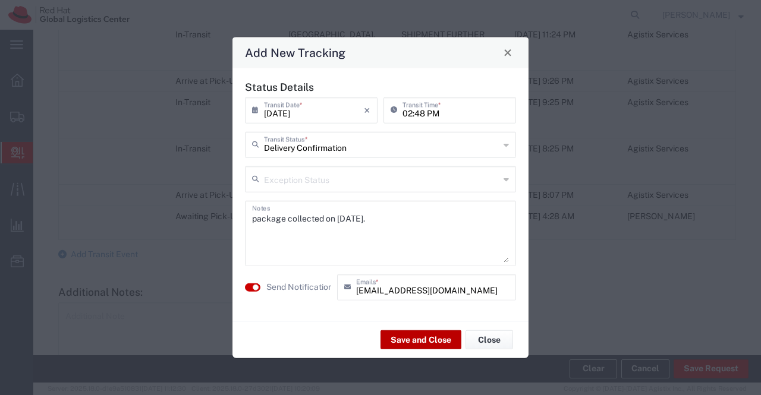
click at [445, 343] on button "Save and Close" at bounding box center [420, 339] width 81 height 19
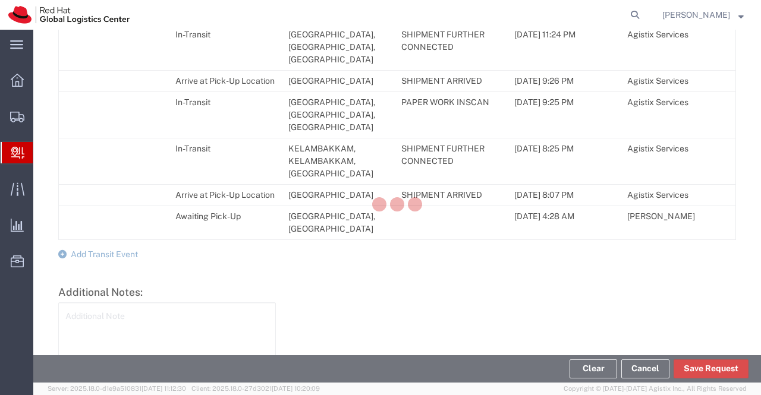
scroll to position [1017, 0]
